Goal: Task Accomplishment & Management: Manage account settings

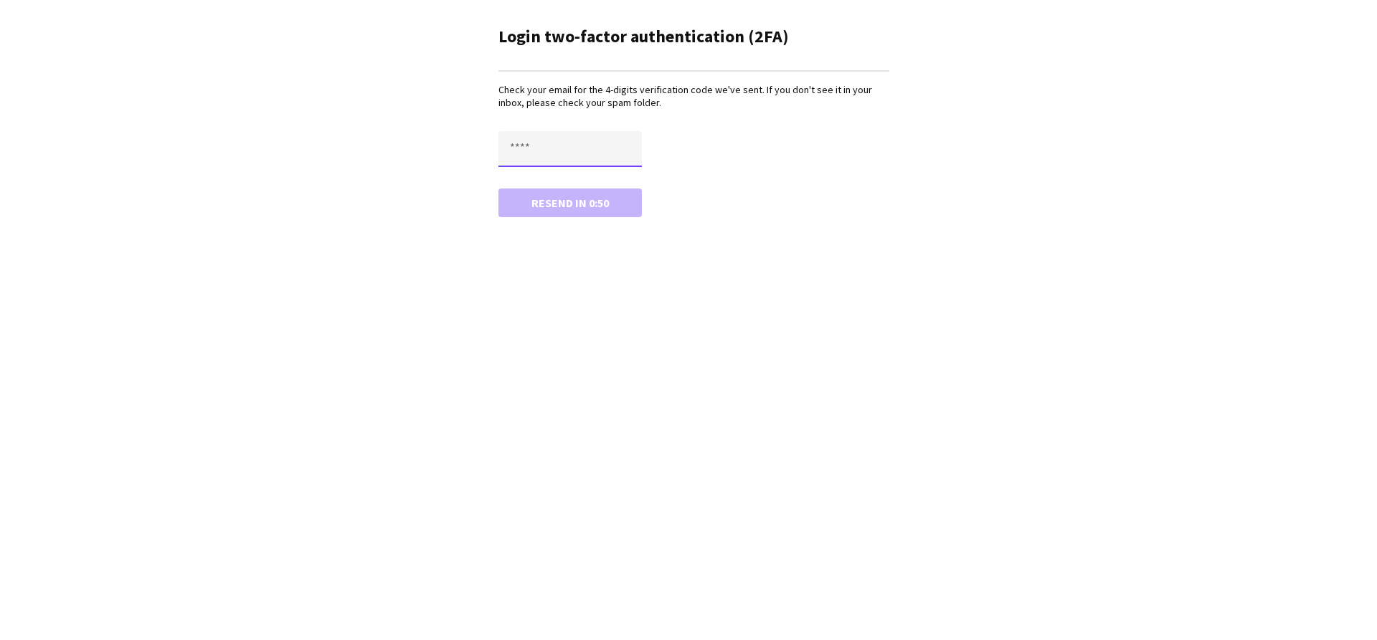
click at [566, 166] on input "text" at bounding box center [569, 149] width 143 height 36
click at [567, 160] on input "text" at bounding box center [569, 149] width 143 height 36
type input "****"
click at [498, 189] on button "Confirm" at bounding box center [569, 203] width 143 height 29
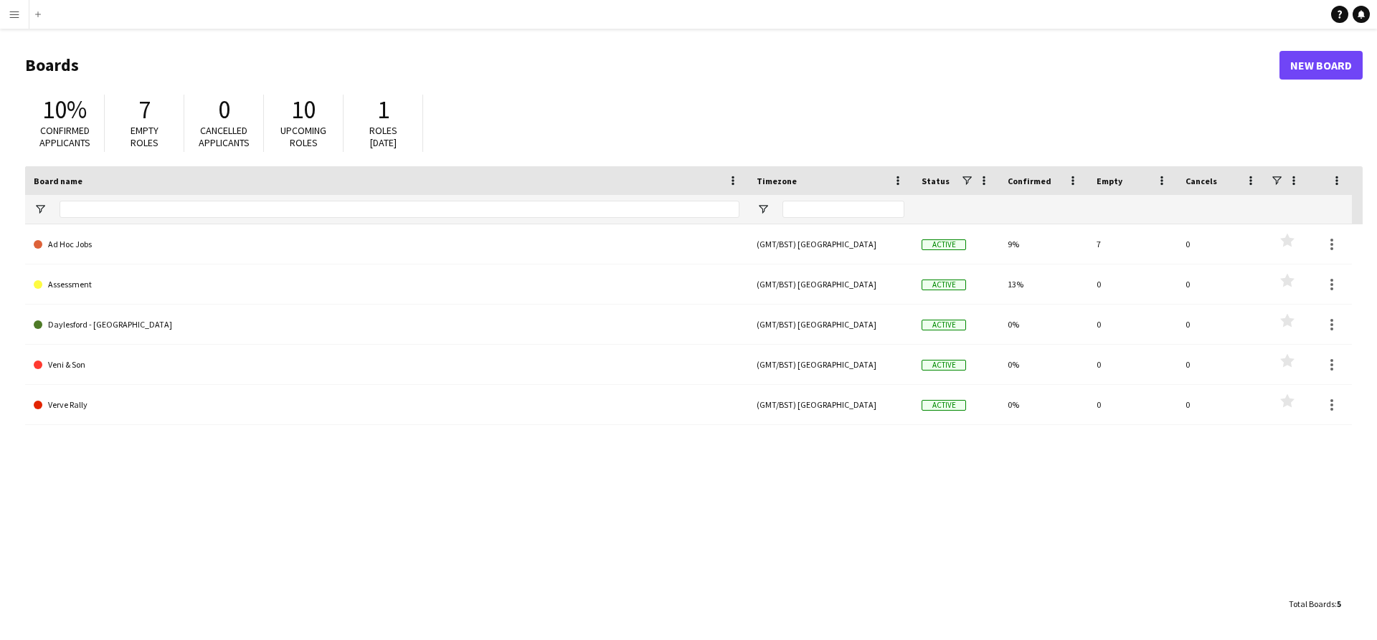
click at [19, 21] on button "Menu" at bounding box center [14, 14] width 29 height 29
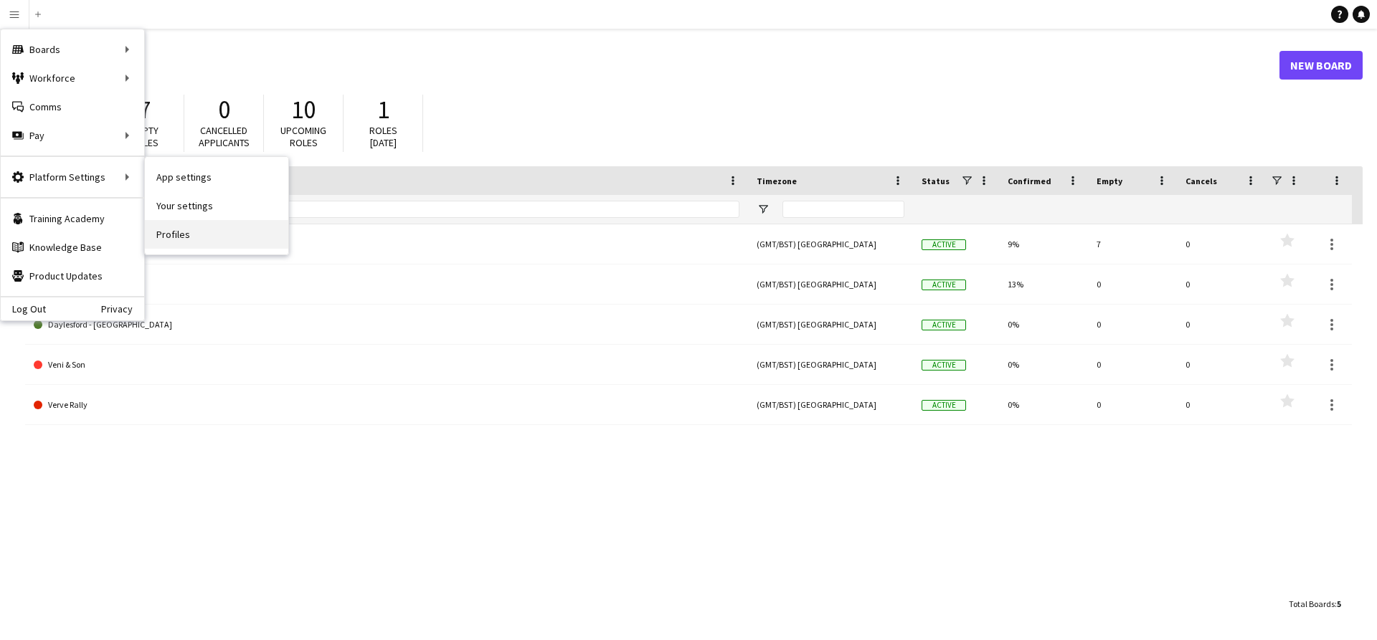
click at [176, 223] on link "Profiles" at bounding box center [216, 234] width 143 height 29
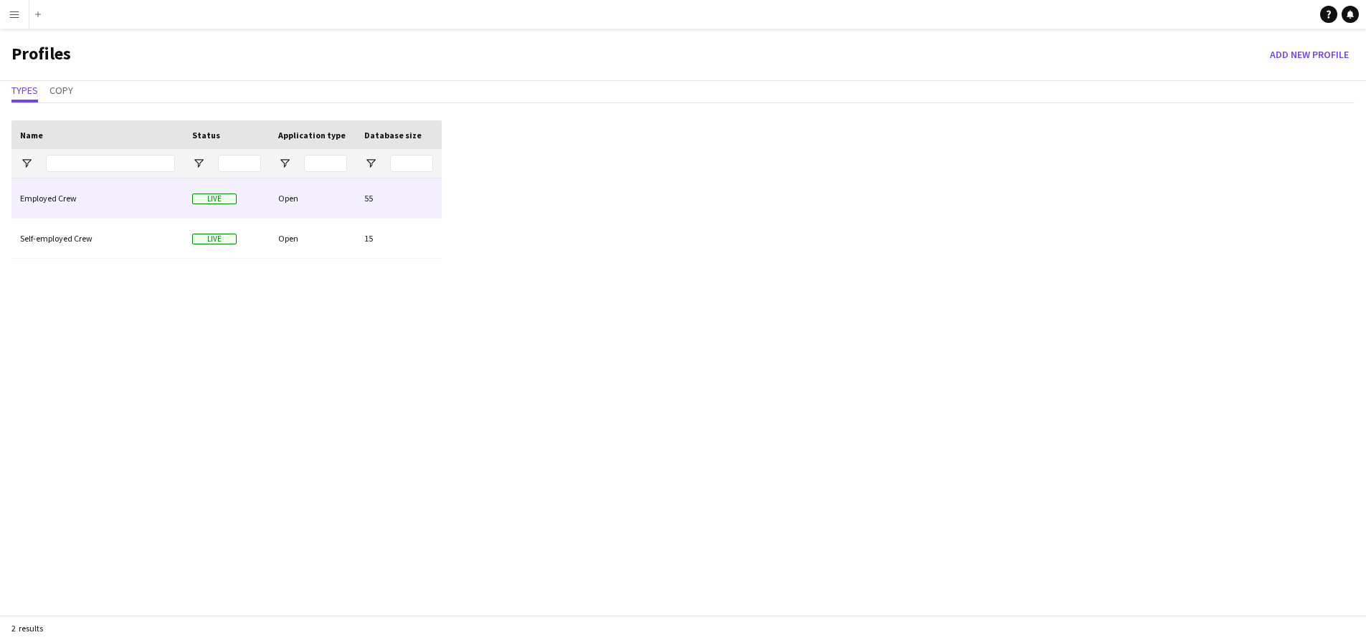
click at [153, 209] on div "Employed Crew" at bounding box center [97, 198] width 172 height 39
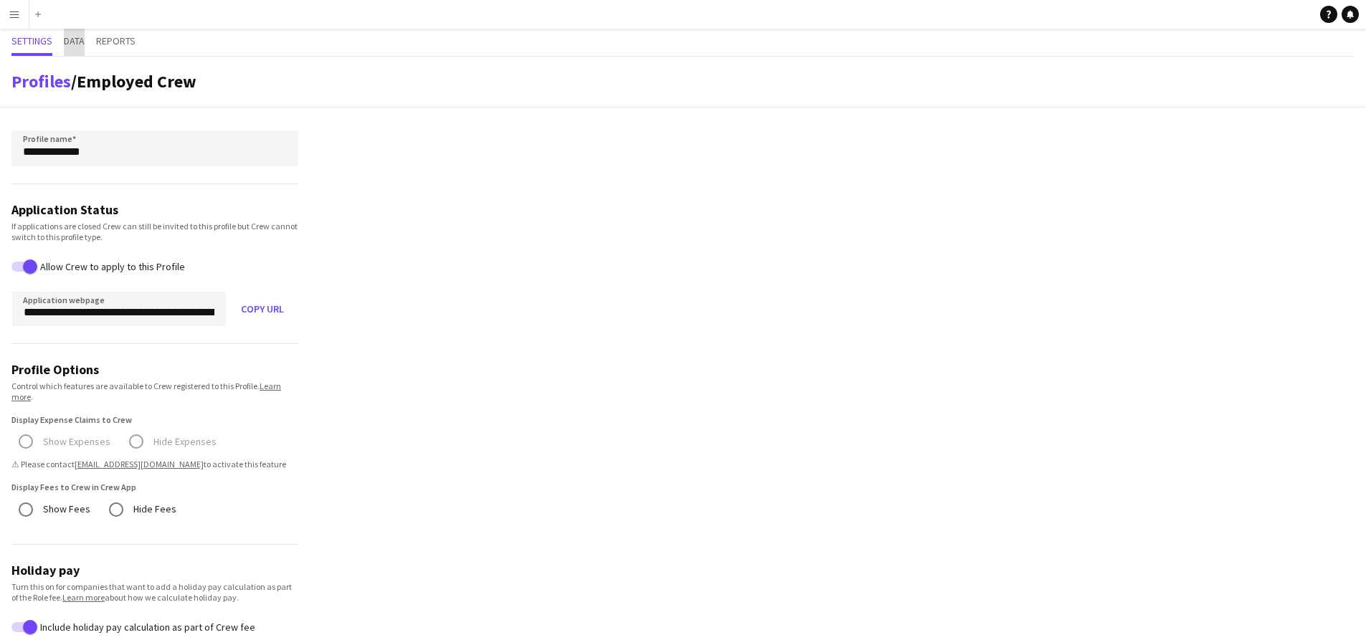
click at [79, 36] on span "Data" at bounding box center [74, 41] width 21 height 10
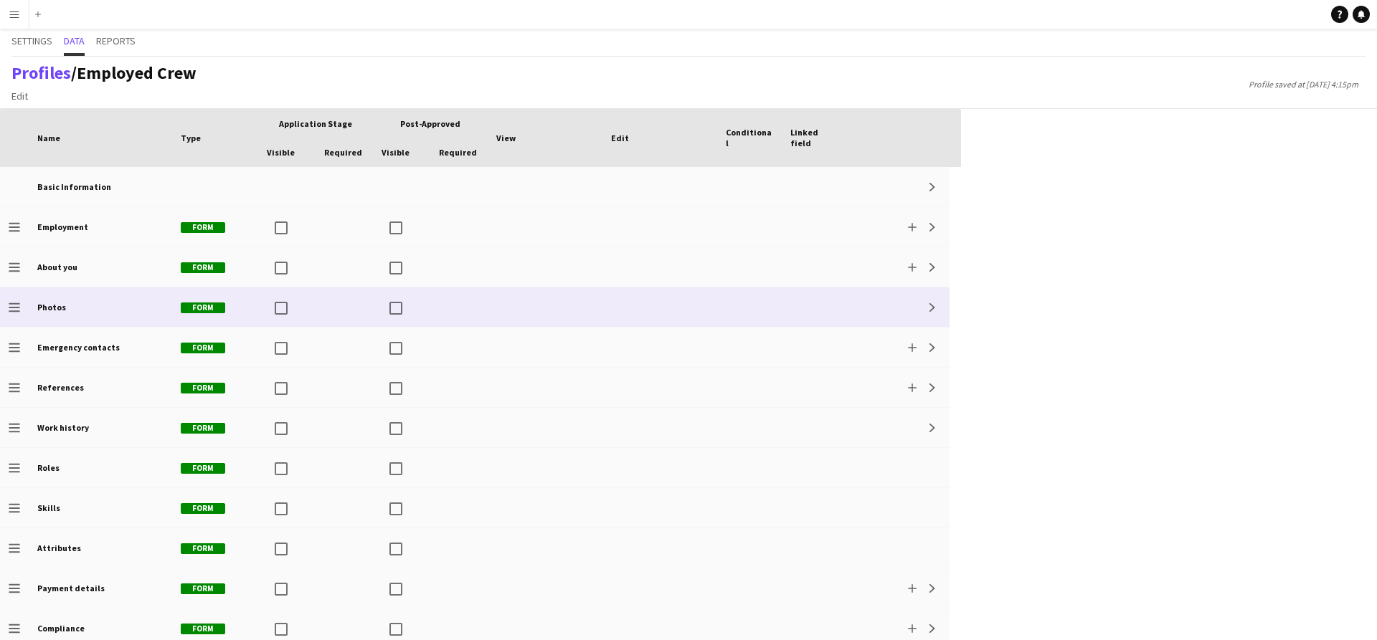
scroll to position [49, 0]
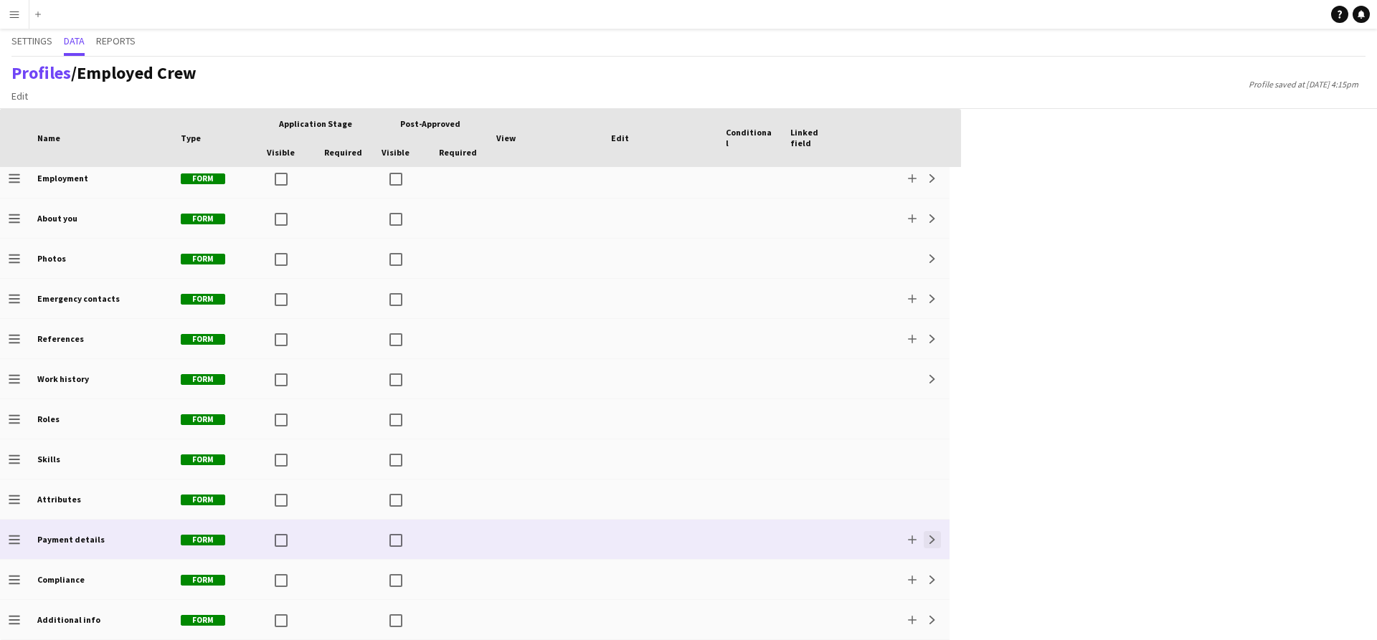
click at [935, 533] on button "Expand" at bounding box center [932, 539] width 17 height 17
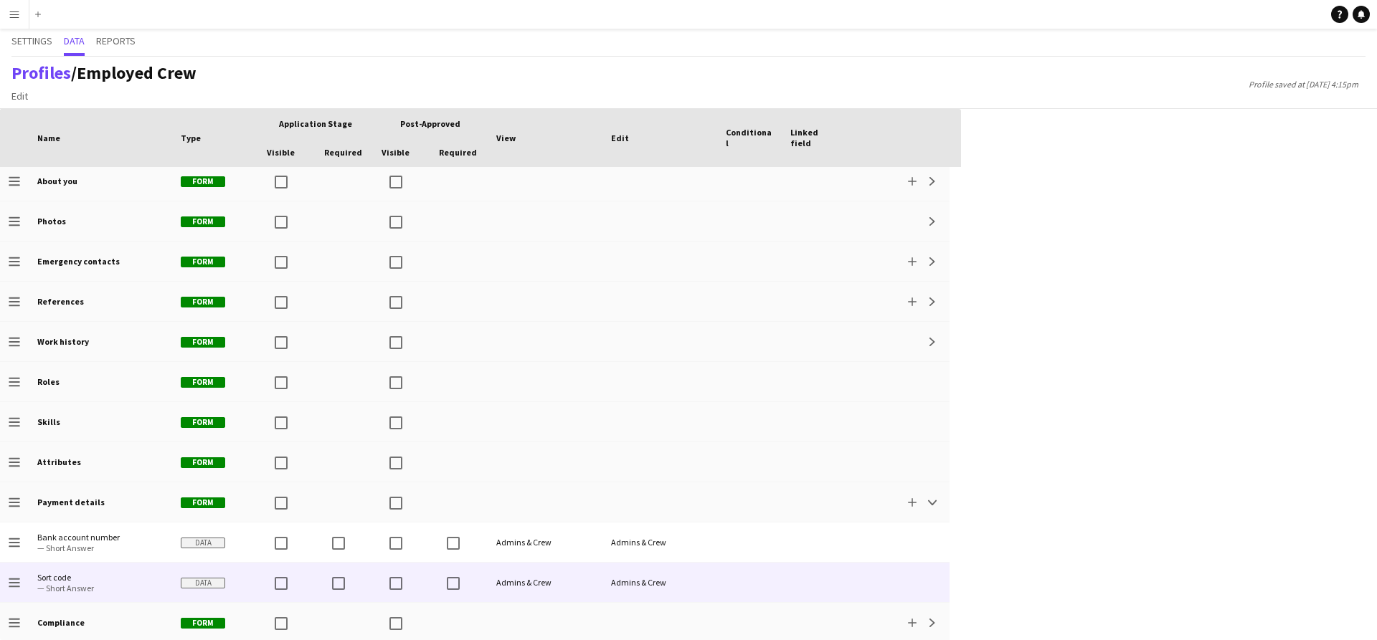
scroll to position [129, 0]
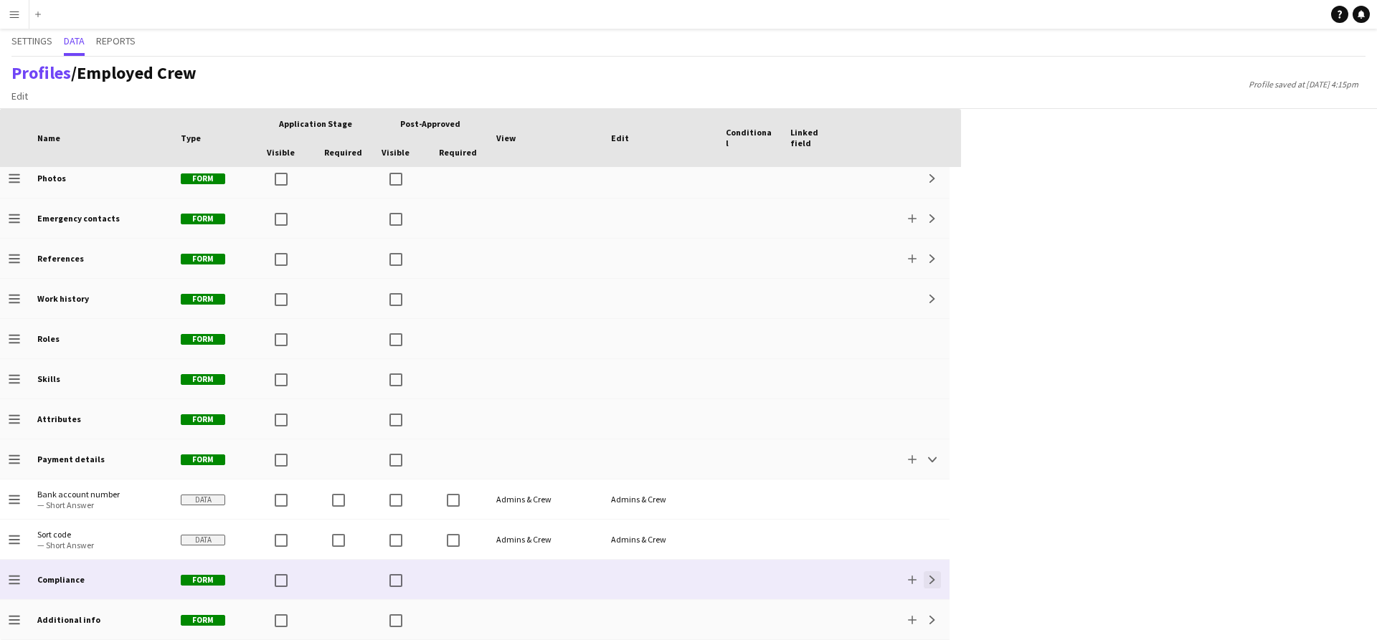
click at [929, 576] on app-icon "Expand" at bounding box center [932, 580] width 9 height 9
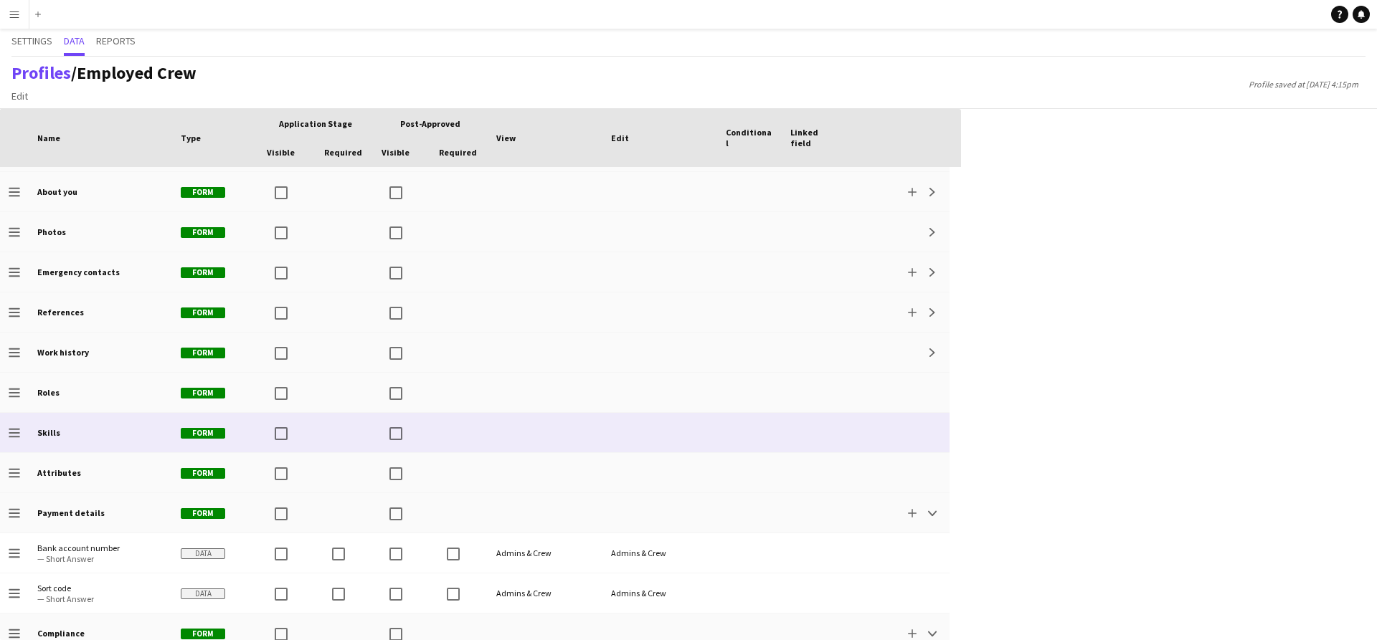
scroll to position [0, 0]
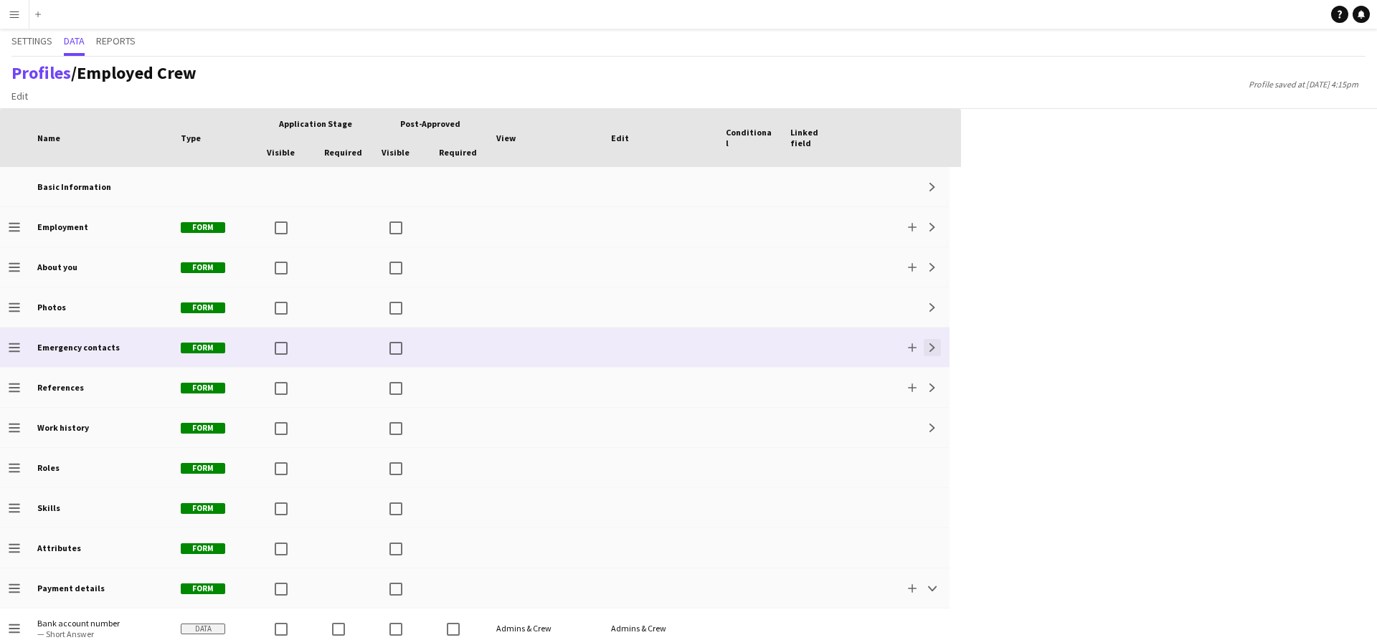
click at [937, 351] on button "Expand" at bounding box center [932, 347] width 17 height 17
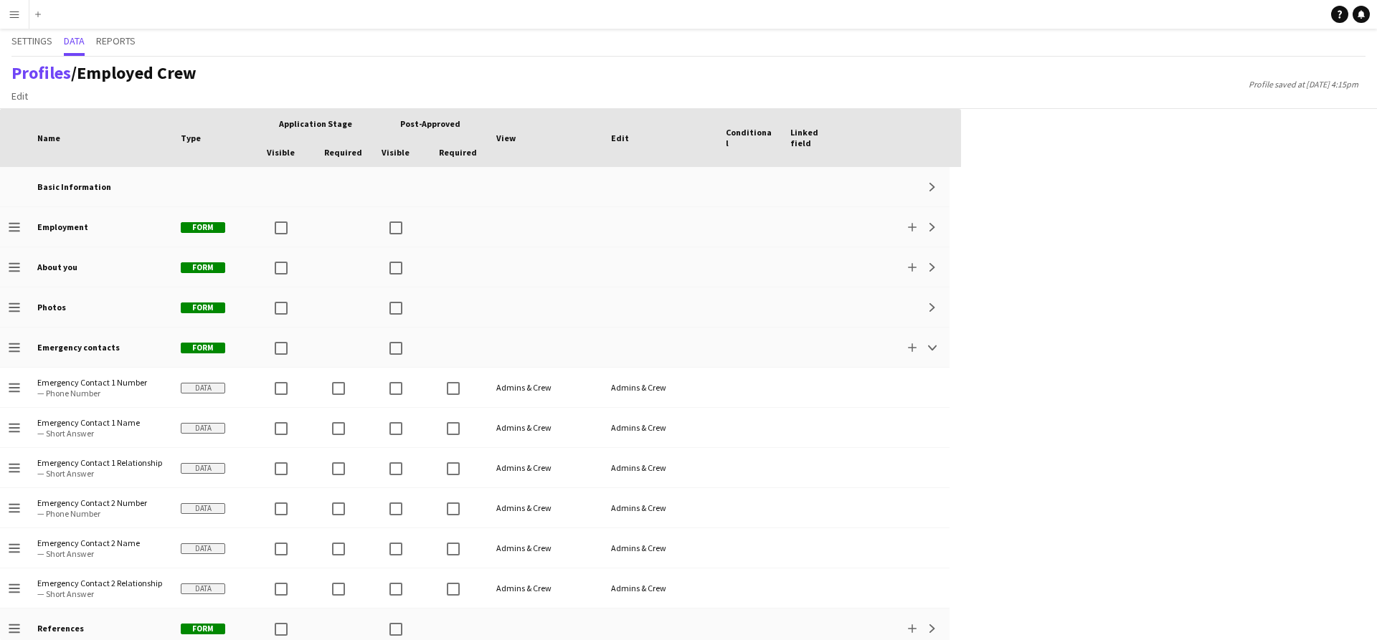
click at [19, 9] on app-icon "Menu" at bounding box center [14, 14] width 11 height 11
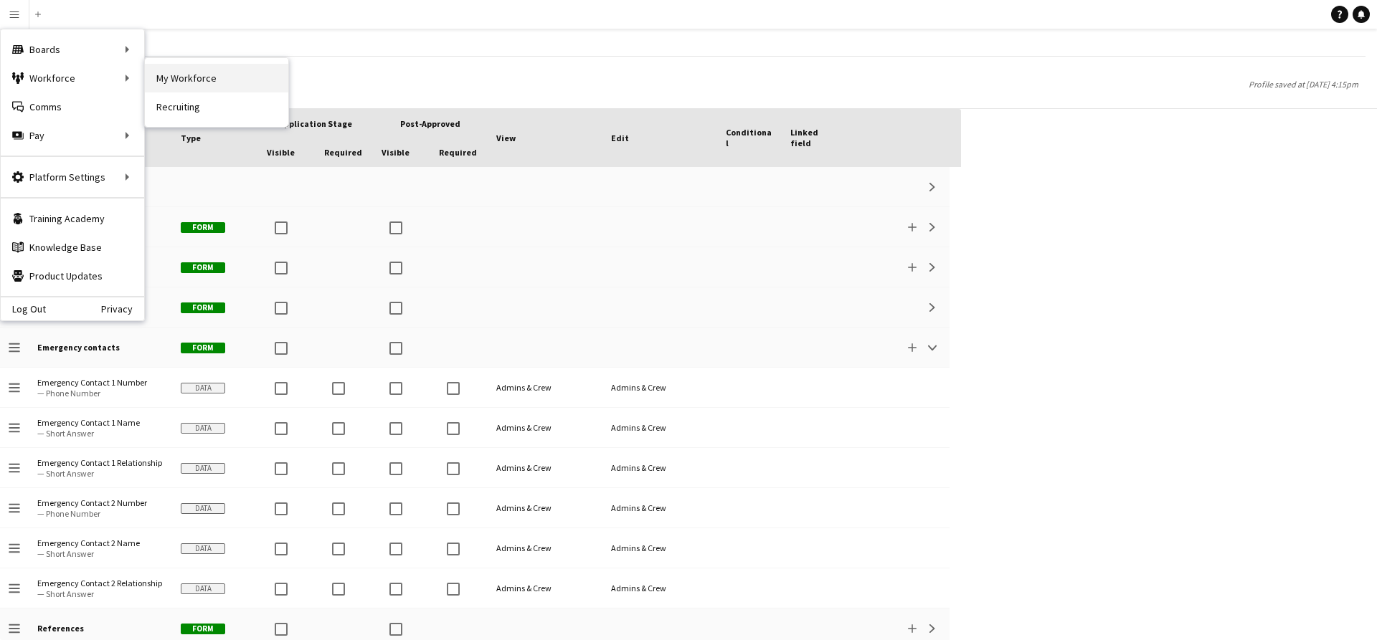
click at [196, 78] on link "My Workforce" at bounding box center [216, 78] width 143 height 29
